Goal: Task Accomplishment & Management: Manage account settings

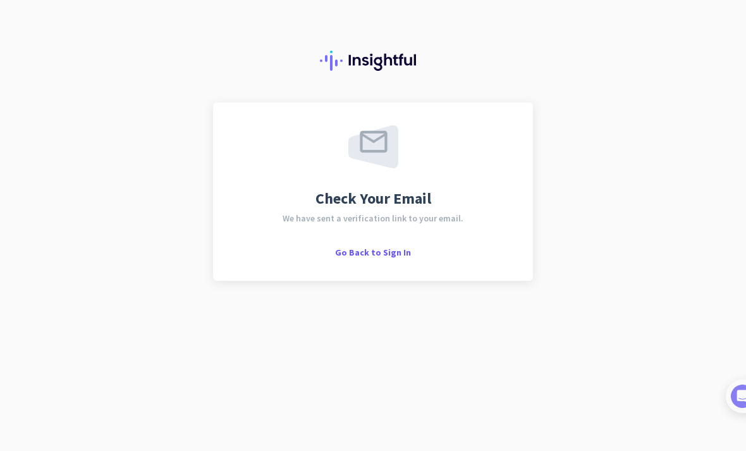
scroll to position [40, 0]
click at [387, 247] on span "Go Back to Sign In" at bounding box center [373, 252] width 76 height 11
click at [393, 245] on div "Go Back to Sign In" at bounding box center [373, 251] width 76 height 13
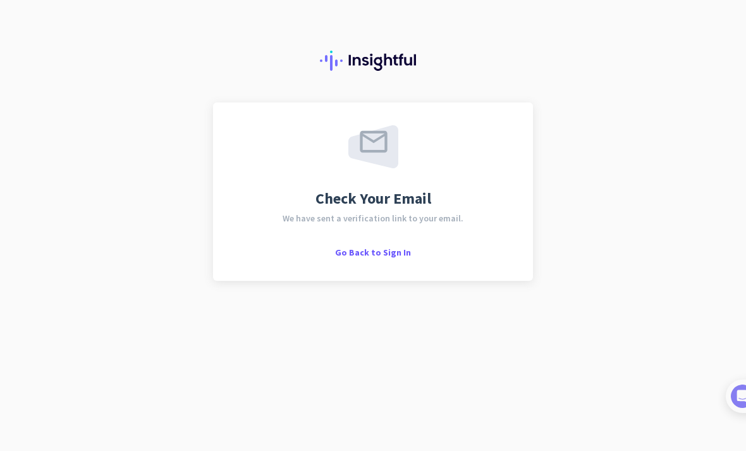
click at [378, 247] on span "Go Back to Sign In" at bounding box center [373, 252] width 76 height 11
